Goal: Task Accomplishment & Management: Use online tool/utility

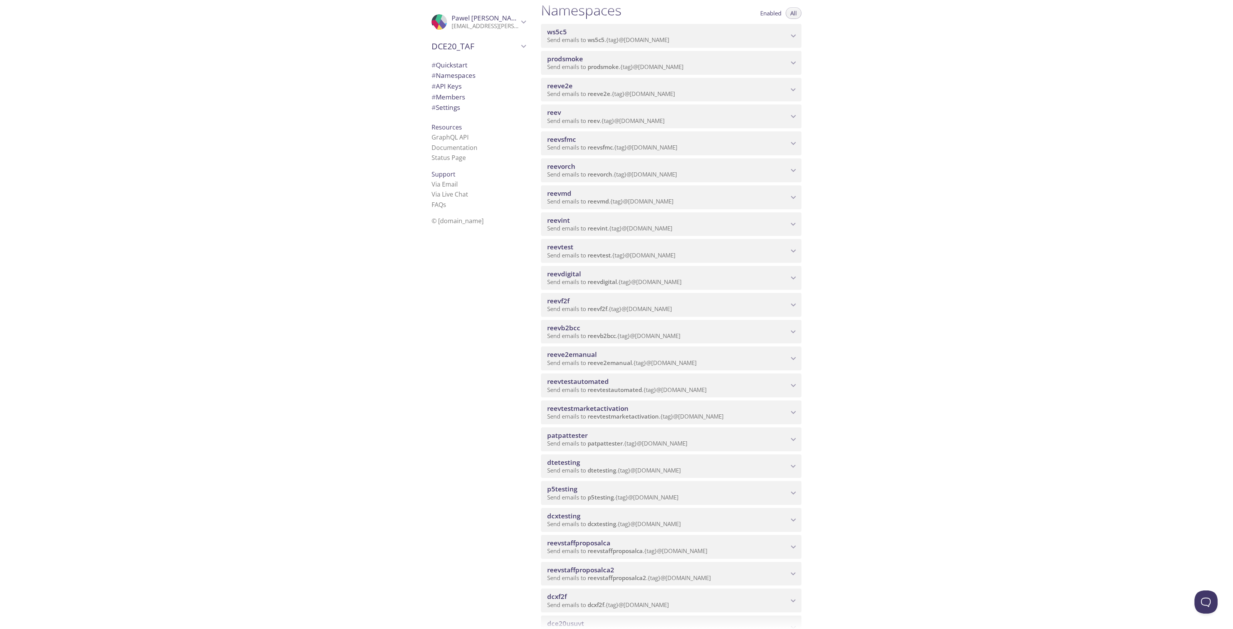
scroll to position [144, 0]
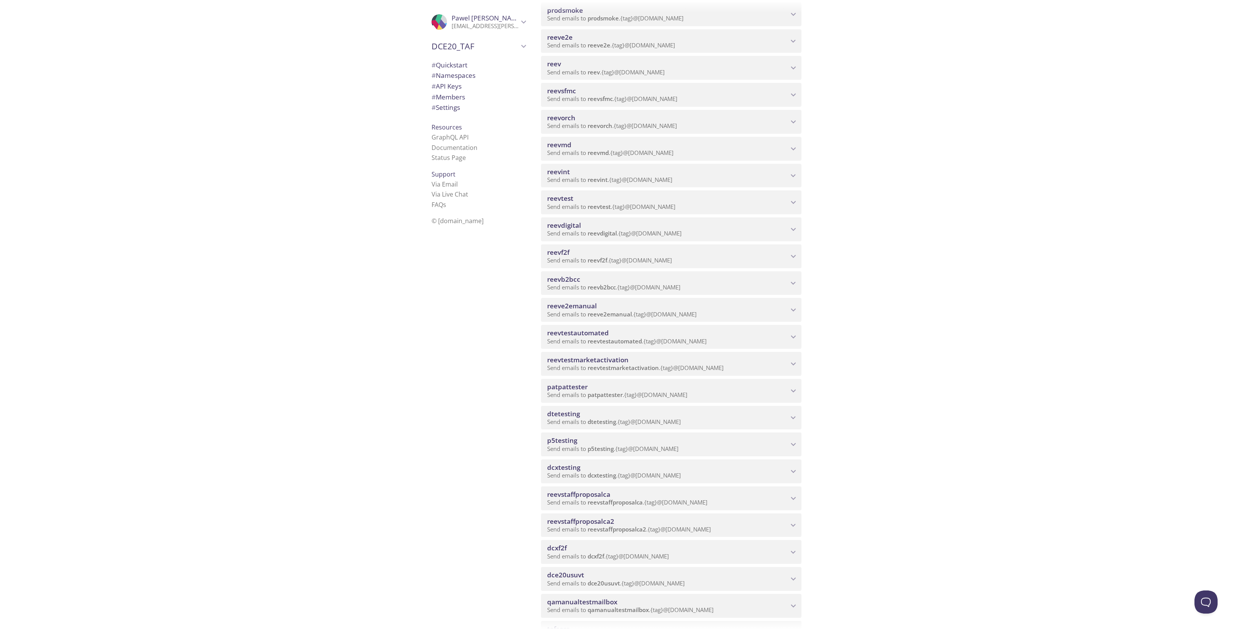
click at [597, 231] on span "reevdigital" at bounding box center [601, 233] width 29 height 8
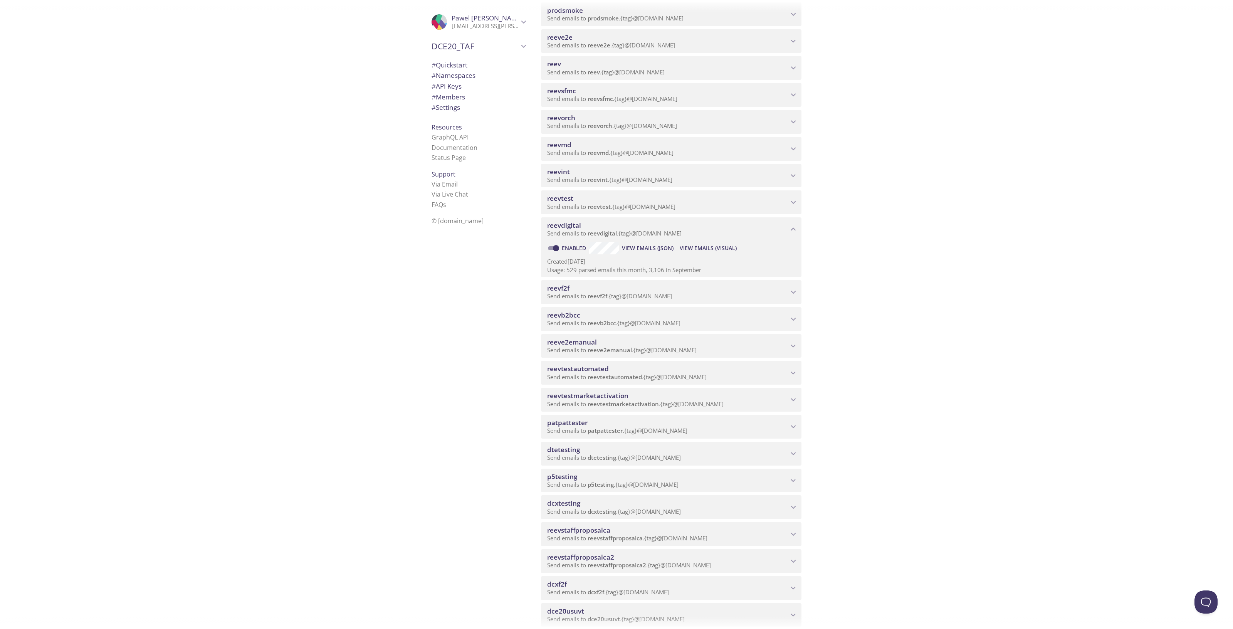
click at [714, 249] on span "View Emails (Visual)" at bounding box center [707, 247] width 57 height 9
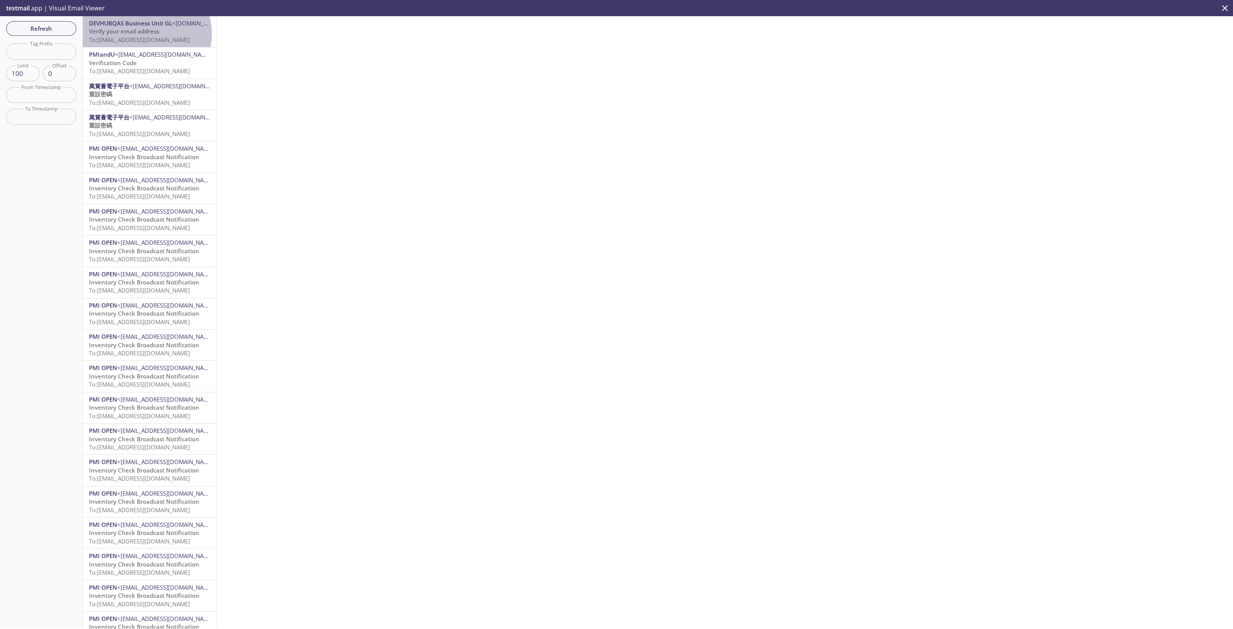
click at [146, 34] on span "Verify your email address" at bounding box center [124, 31] width 70 height 8
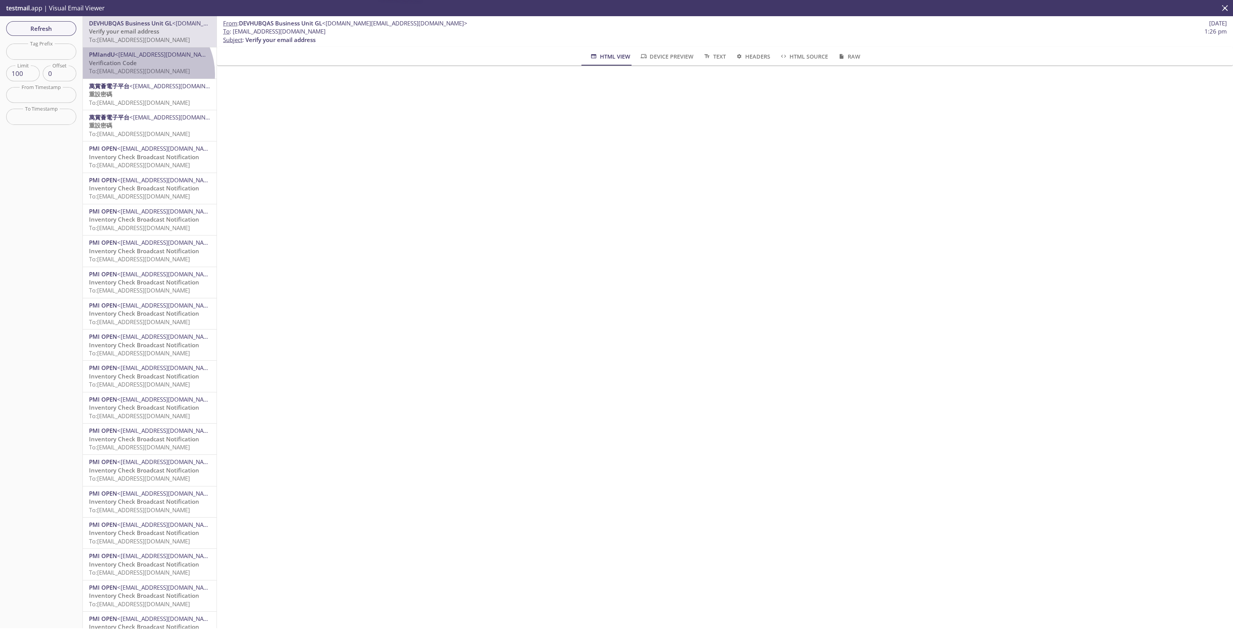
click at [145, 74] on span "To: [EMAIL_ADDRESS][DOMAIN_NAME]" at bounding box center [139, 71] width 101 height 8
click at [158, 105] on span "To: [EMAIL_ADDRESS][DOMAIN_NAME]" at bounding box center [139, 103] width 101 height 8
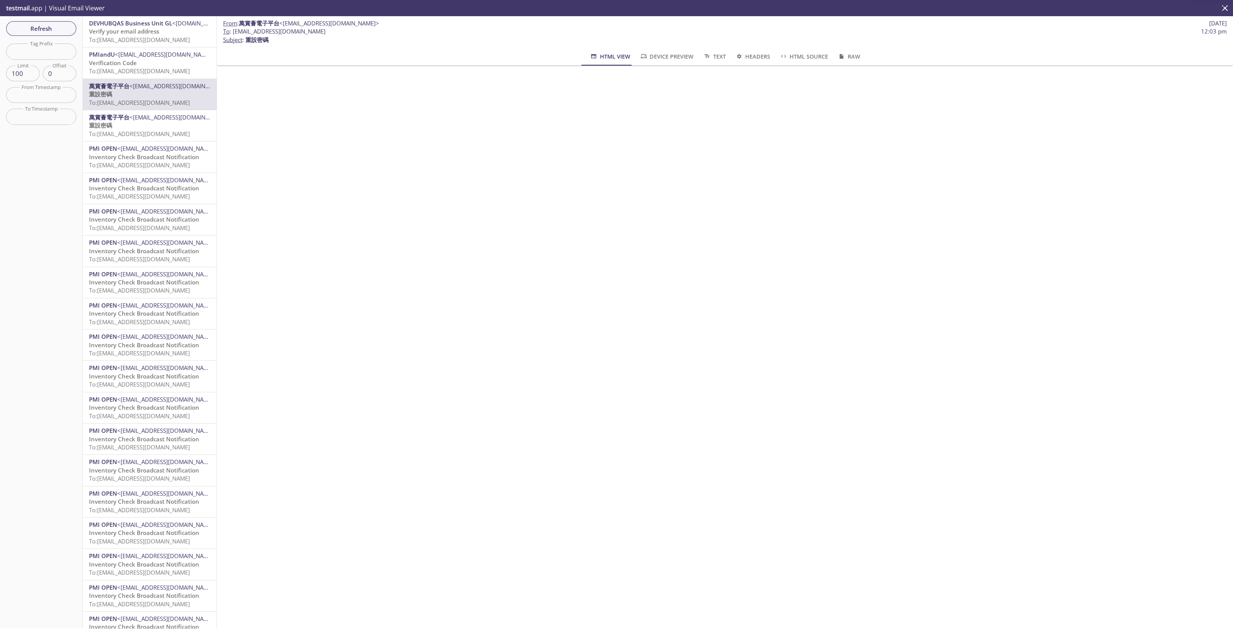
click at [143, 134] on span "To: [EMAIL_ADDRESS][DOMAIN_NAME]" at bounding box center [139, 134] width 101 height 8
drag, startPoint x: 358, startPoint y: 32, endPoint x: 233, endPoint y: 33, distance: 125.6
click at [233, 33] on span "To : [EMAIL_ADDRESS][DOMAIN_NAME] 10:53 am" at bounding box center [724, 31] width 1003 height 8
copy span "[EMAIL_ADDRESS][DOMAIN_NAME]"
